Goal: Navigation & Orientation: Find specific page/section

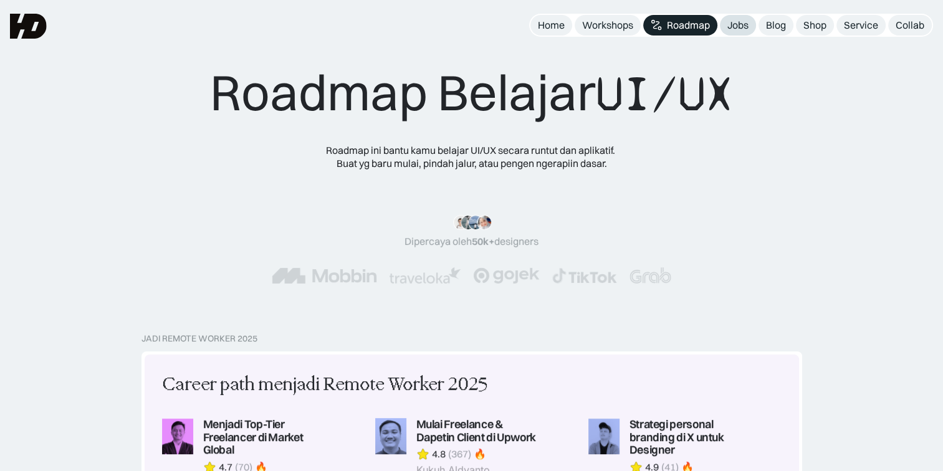
click at [738, 27] on div "Jobs" at bounding box center [737, 25] width 21 height 13
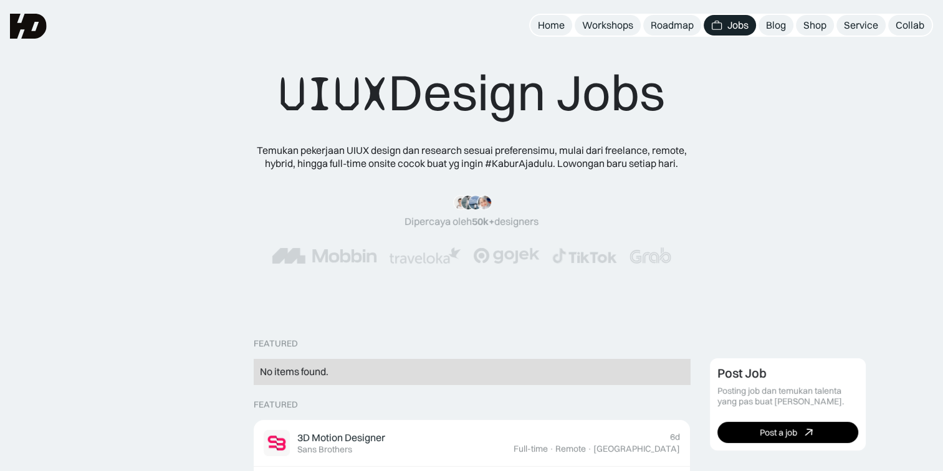
click at [441, 251] on img at bounding box center [425, 255] width 72 height 16
click at [458, 213] on div "“Siang tim HD, mau ngasih kabar kalo mulai minggu depan udah landing my first j…" at bounding box center [471, 211] width 134 height 33
click at [781, 23] on div "Blog" at bounding box center [776, 25] width 20 height 13
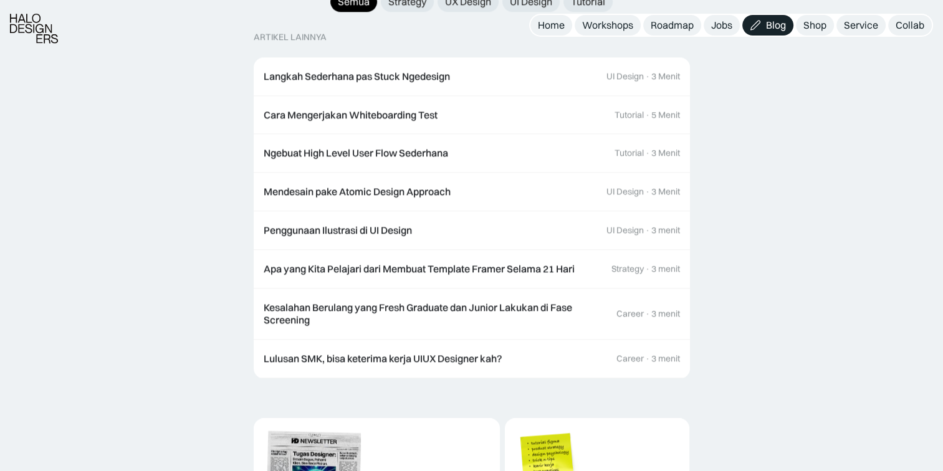
scroll to position [1385, 0]
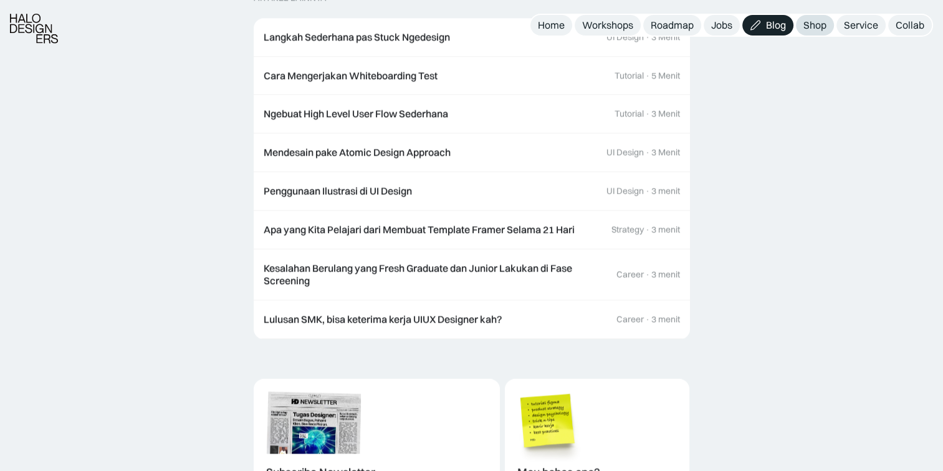
click at [820, 26] on div "Shop" at bounding box center [814, 25] width 23 height 13
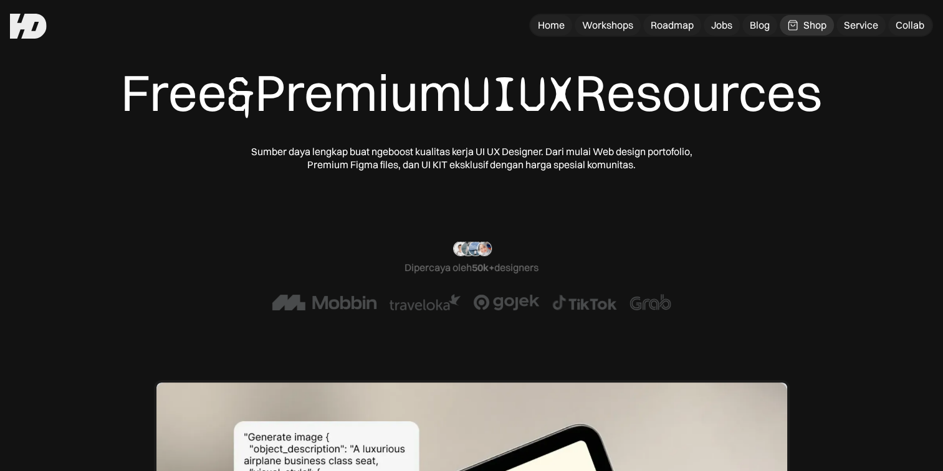
drag, startPoint x: 940, startPoint y: 38, endPoint x: 941, endPoint y: 64, distance: 26.2
click at [941, 64] on div "Free & Premium UIUX Resources Sumber daya lengkap buat ngeboost kualitas kerja …" at bounding box center [471, 431] width 943 height 862
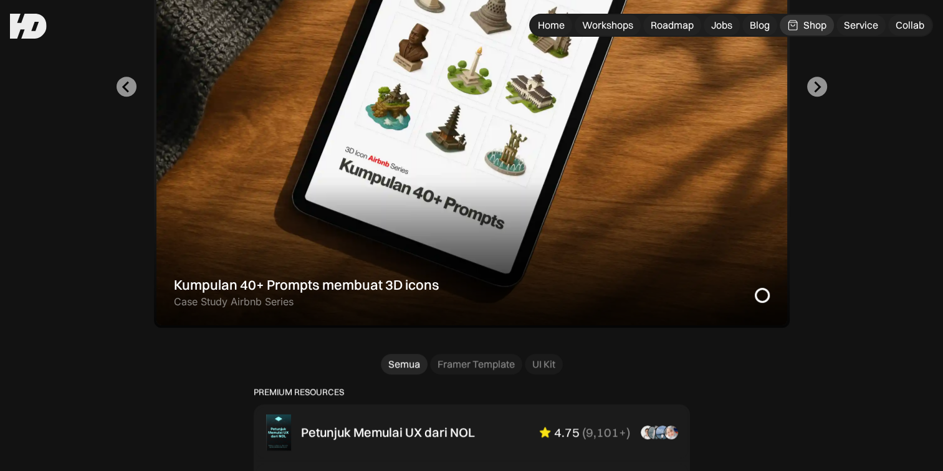
scroll to position [469, 0]
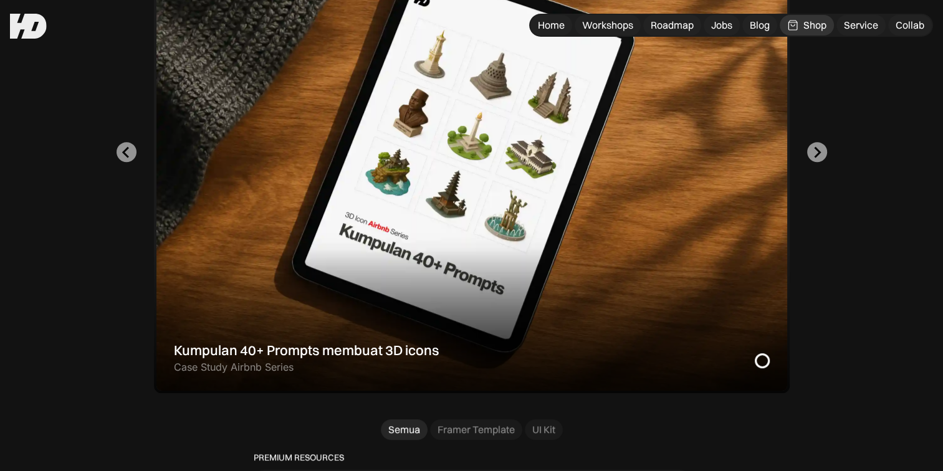
click at [827, 151] on div "Designer x GPT : Cara bikin Gambar Konsisten Pake AI Teknik prompting GPT untuk…" at bounding box center [471, 153] width 843 height 482
click at [818, 151] on icon "Go to first slide" at bounding box center [817, 151] width 7 height 11
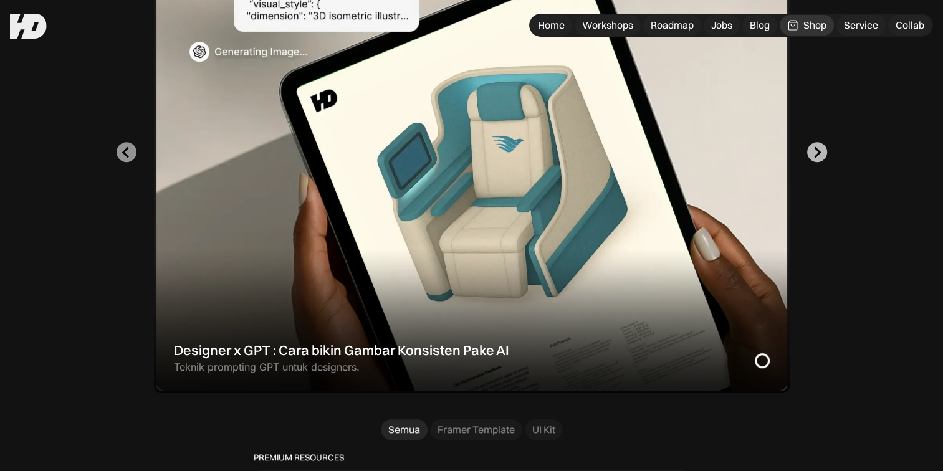
click at [818, 151] on icon "Next slide" at bounding box center [817, 151] width 7 height 11
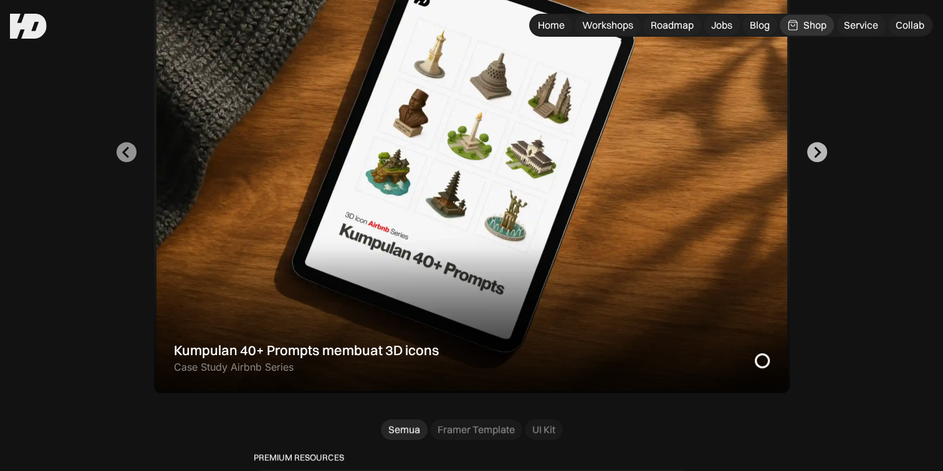
click at [818, 151] on icon "Go to first slide" at bounding box center [817, 151] width 7 height 11
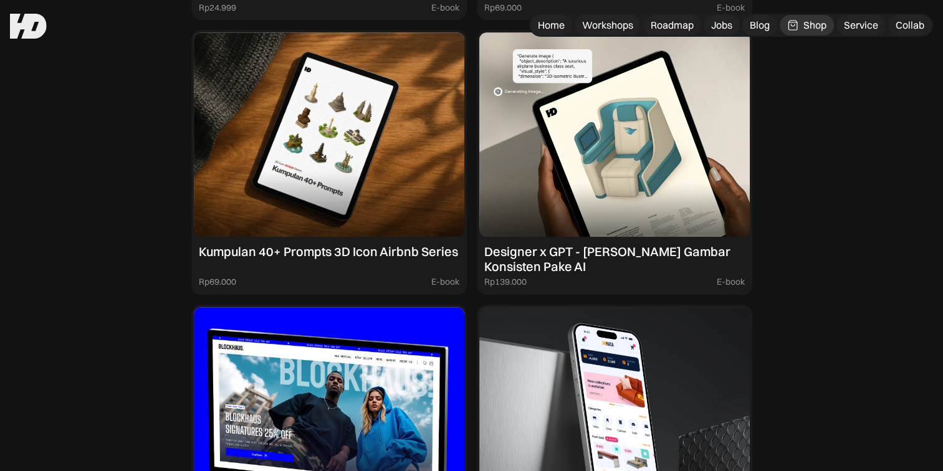
scroll to position [0, 0]
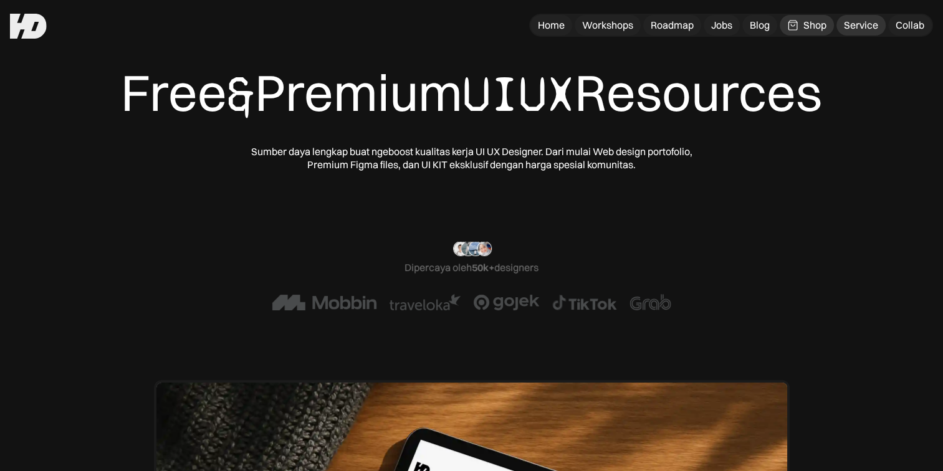
click at [862, 25] on div "Service" at bounding box center [861, 25] width 34 height 13
